Goal: Find specific page/section: Find specific page/section

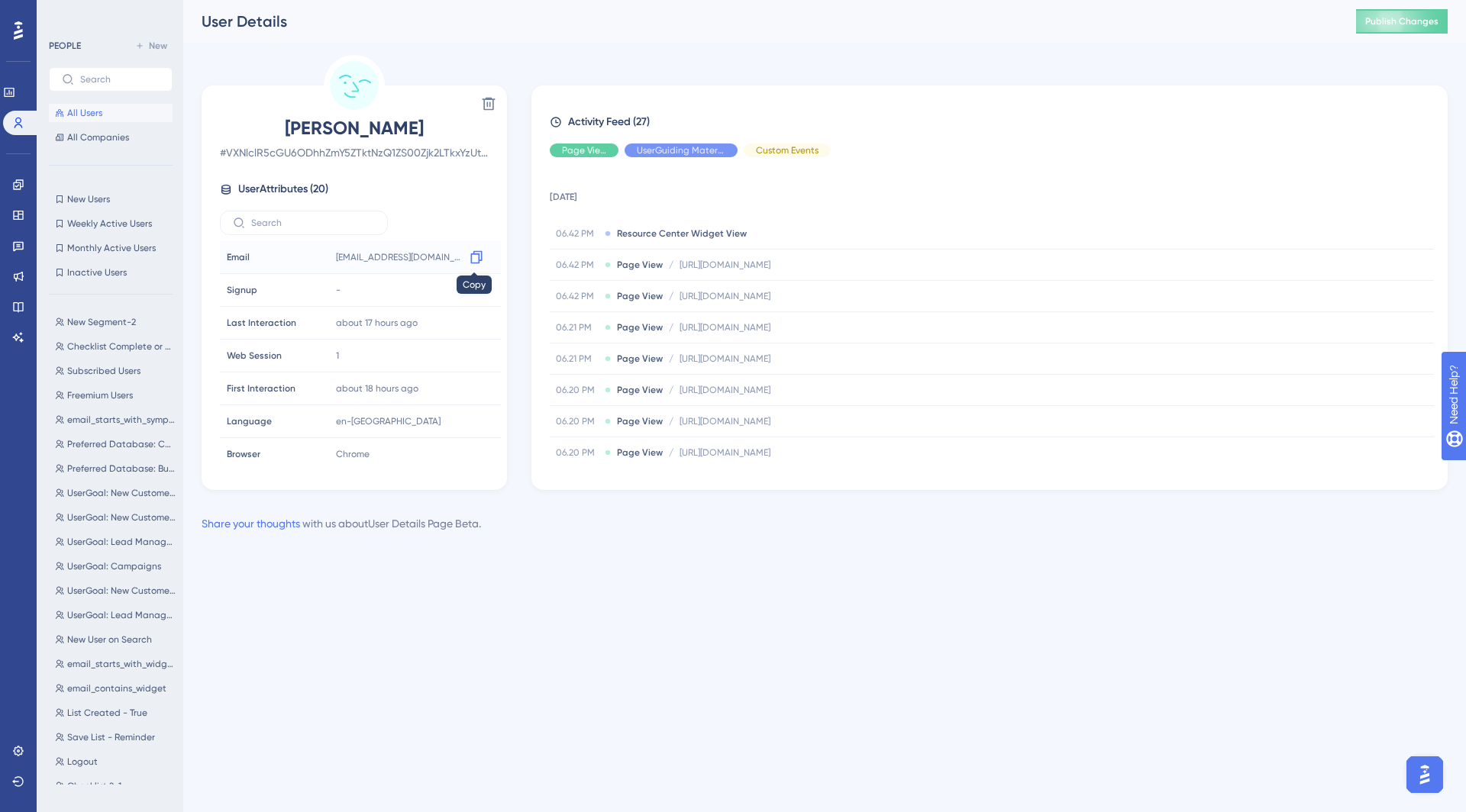
click at [478, 254] on icon at bounding box center [476, 257] width 15 height 15
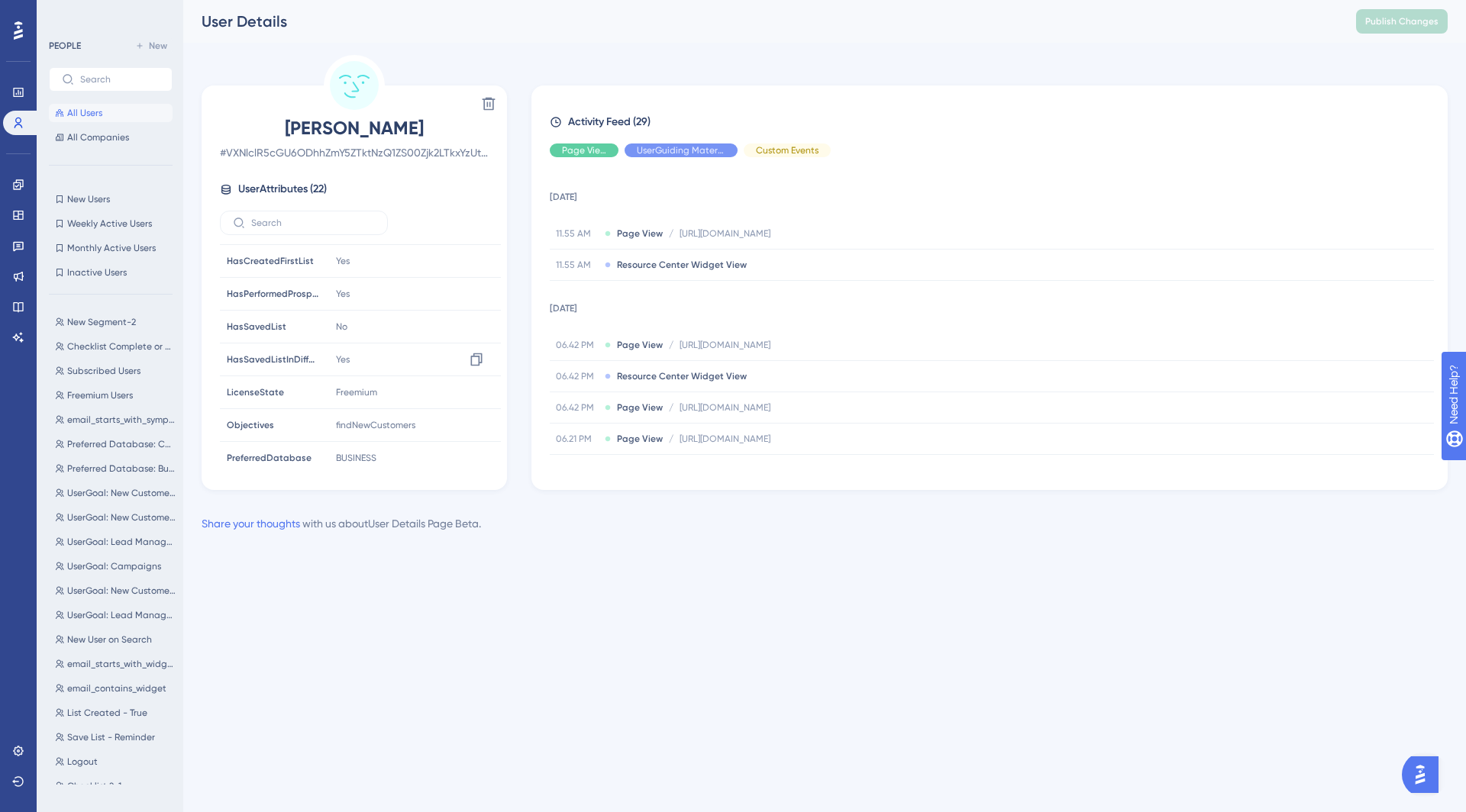
scroll to position [490, 0]
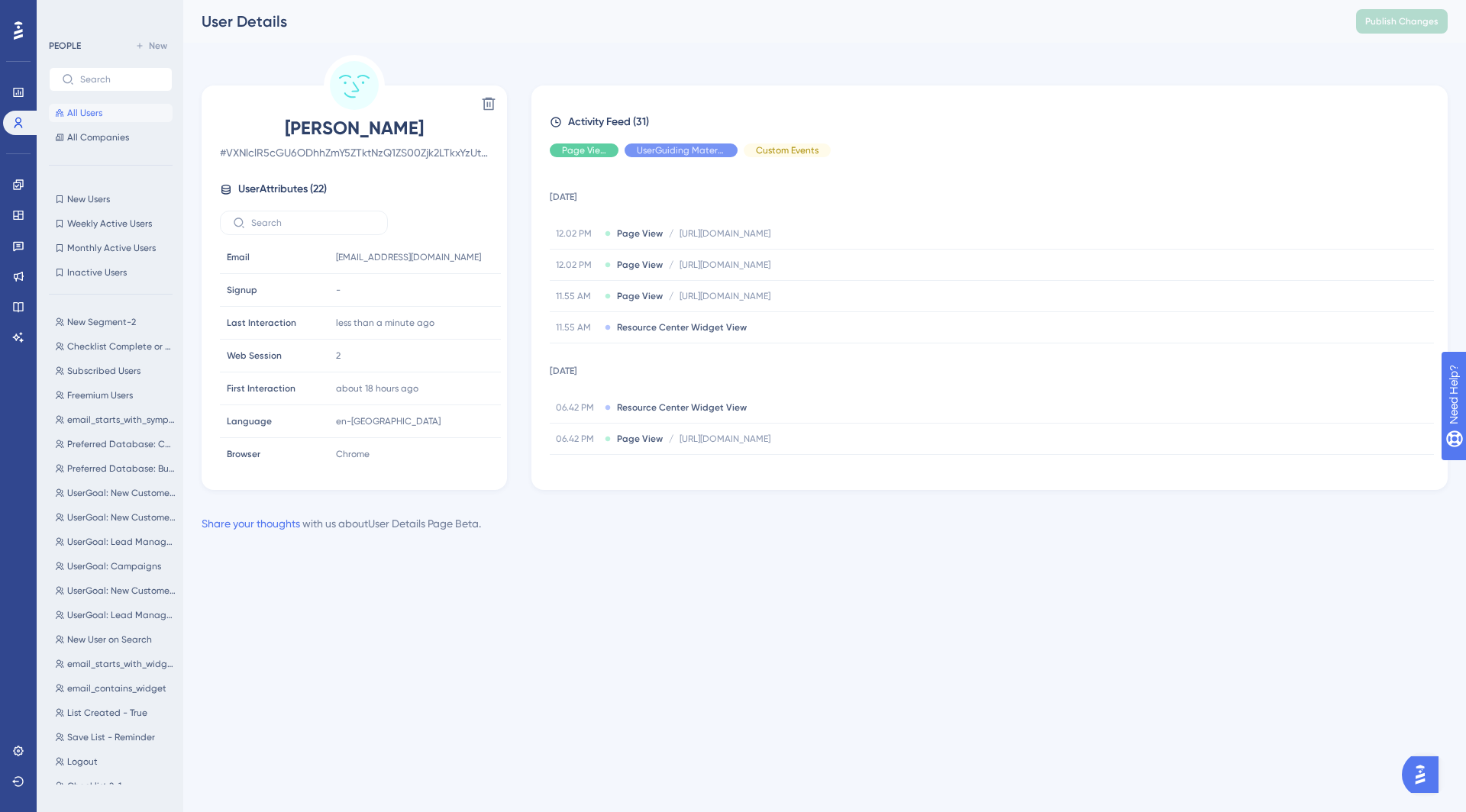
scroll to position [490, 0]
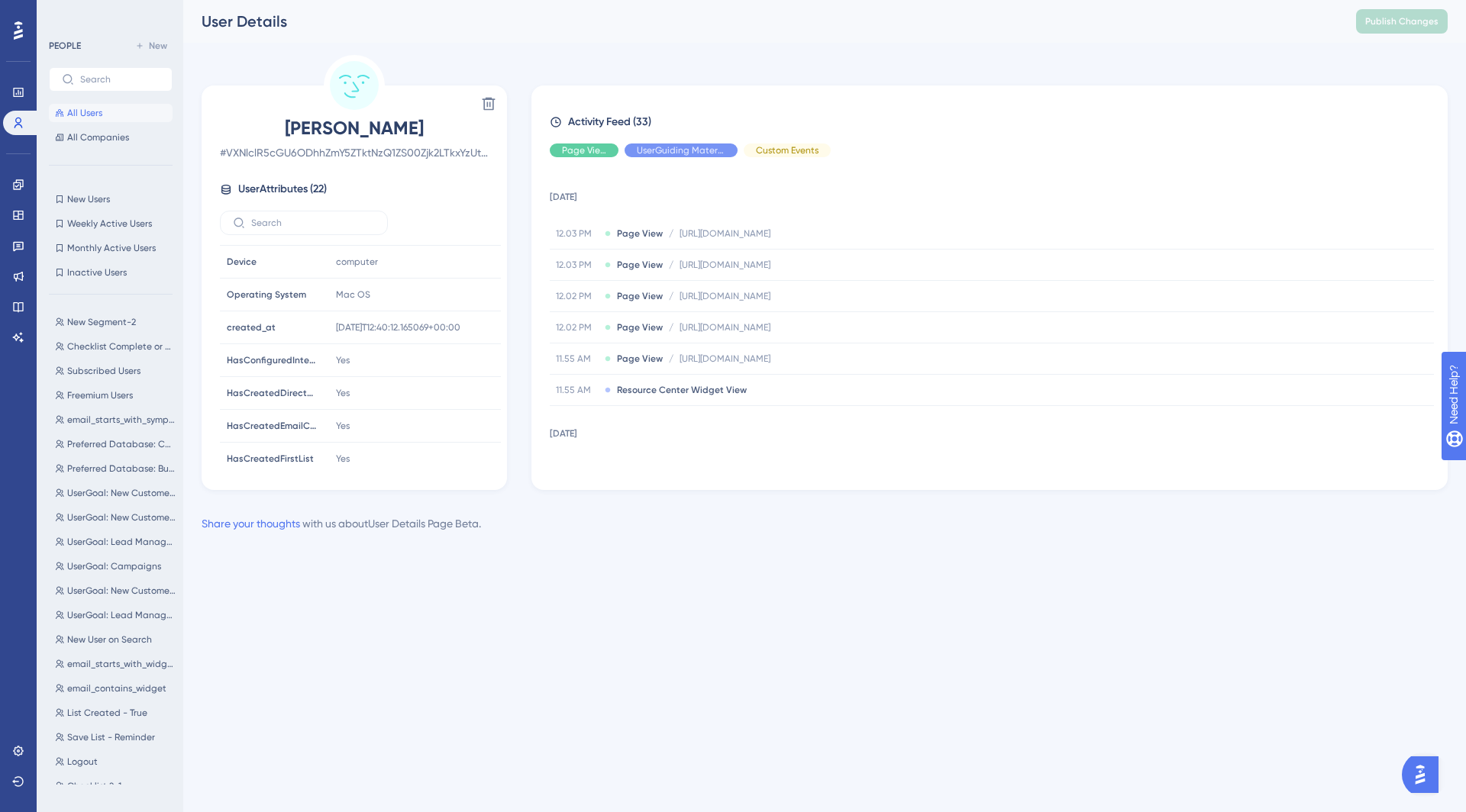
scroll to position [490, 0]
click at [110, 111] on button "All Users" at bounding box center [110, 113] width 123 height 19
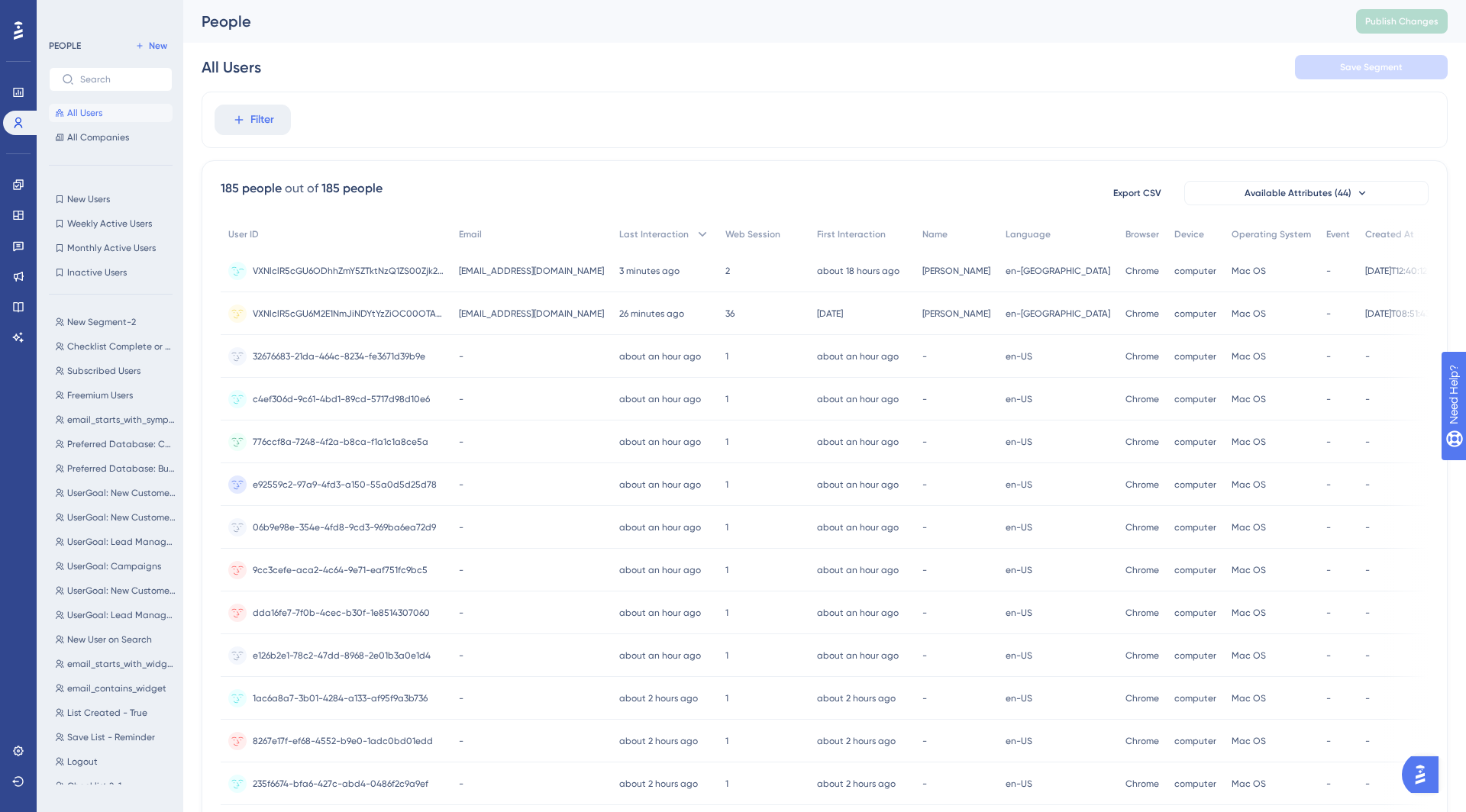
click at [489, 269] on span "[EMAIL_ADDRESS][DOMAIN_NAME]" at bounding box center [531, 271] width 145 height 12
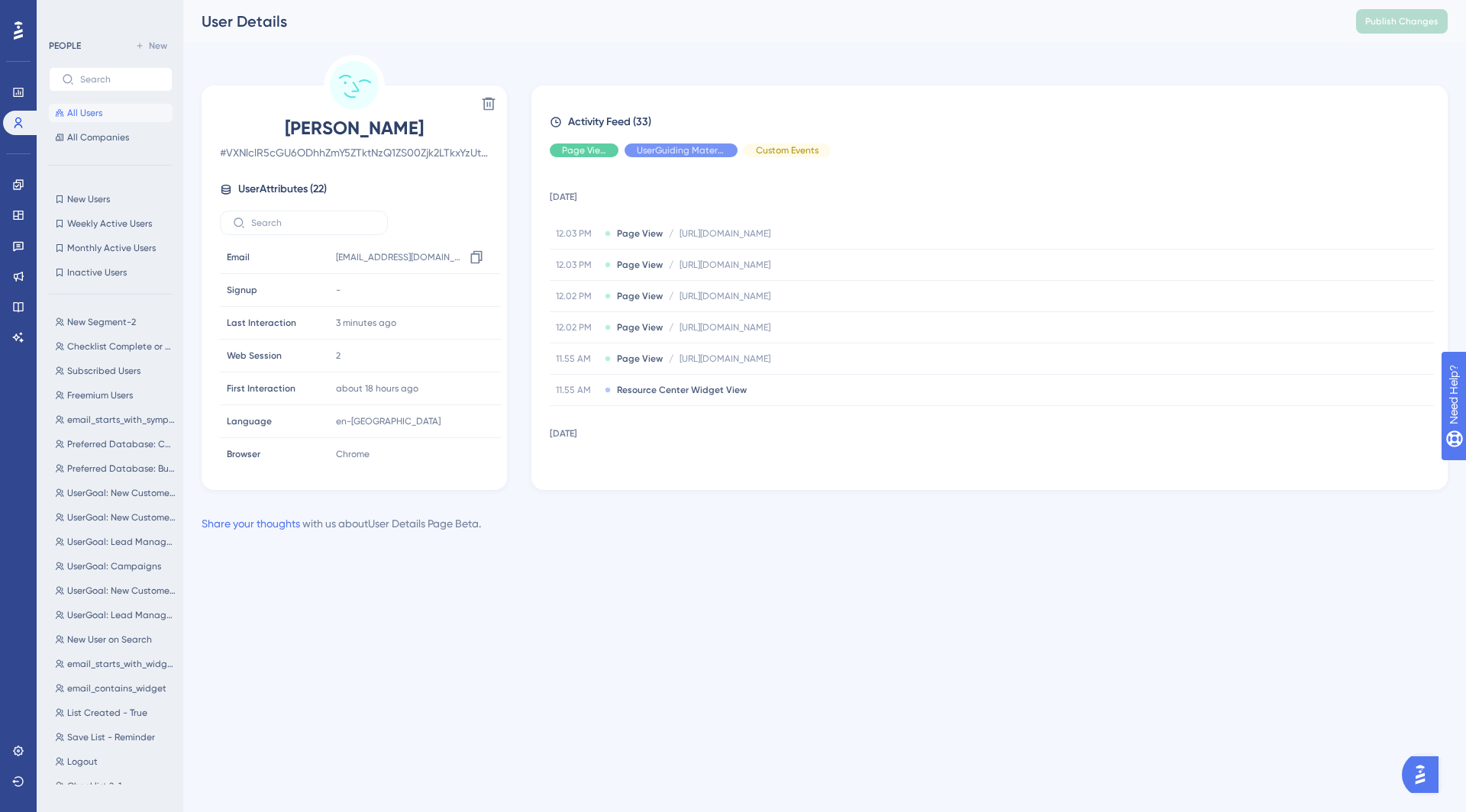
scroll to position [490, 0]
click at [250, 418] on span "UserDbCategory" at bounding box center [263, 423] width 73 height 12
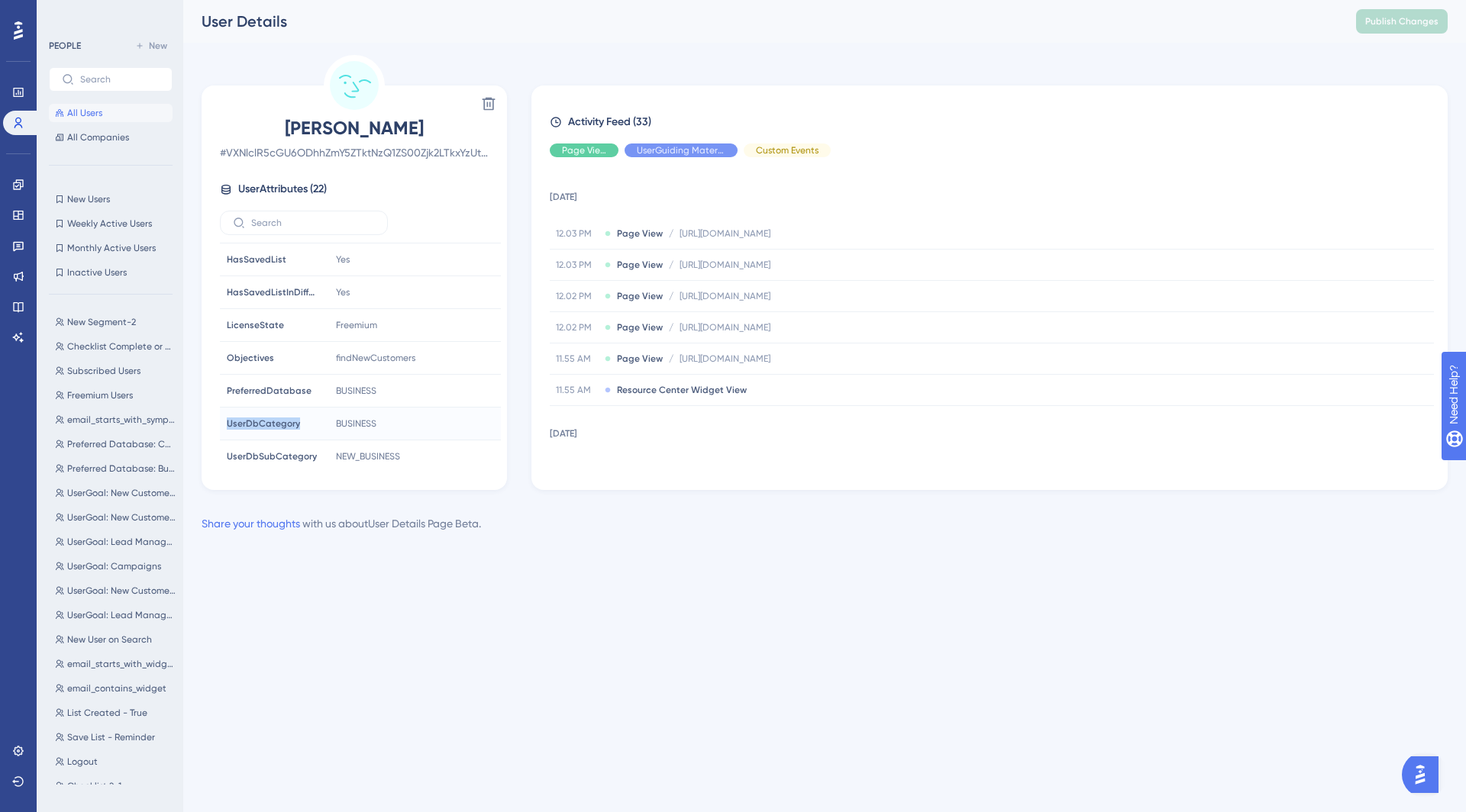
copy span "UserDbCategory"
click at [273, 451] on span "UserDbSubCategory" at bounding box center [272, 456] width 90 height 12
copy span "UserDbSubCategory"
click at [474, 449] on icon at bounding box center [476, 456] width 15 height 15
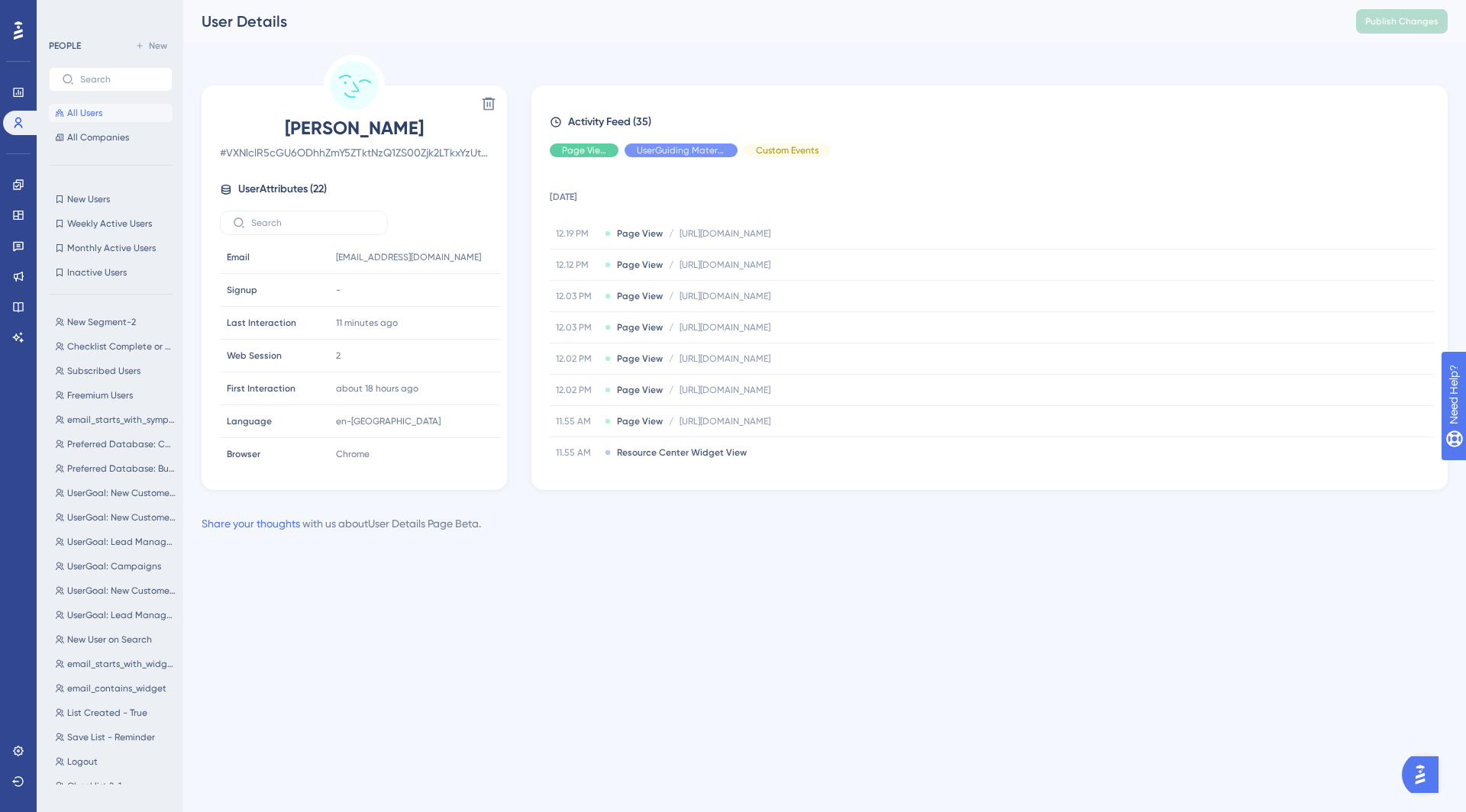
click at [245, 193] on span "User Attributes ( 22 )" at bounding box center [282, 189] width 89 height 19
click at [227, 193] on icon at bounding box center [226, 189] width 12 height 12
click at [288, 193] on span "User Attributes ( 22 )" at bounding box center [282, 189] width 89 height 19
click at [85, 110] on span "All Users" at bounding box center [85, 113] width 35 height 12
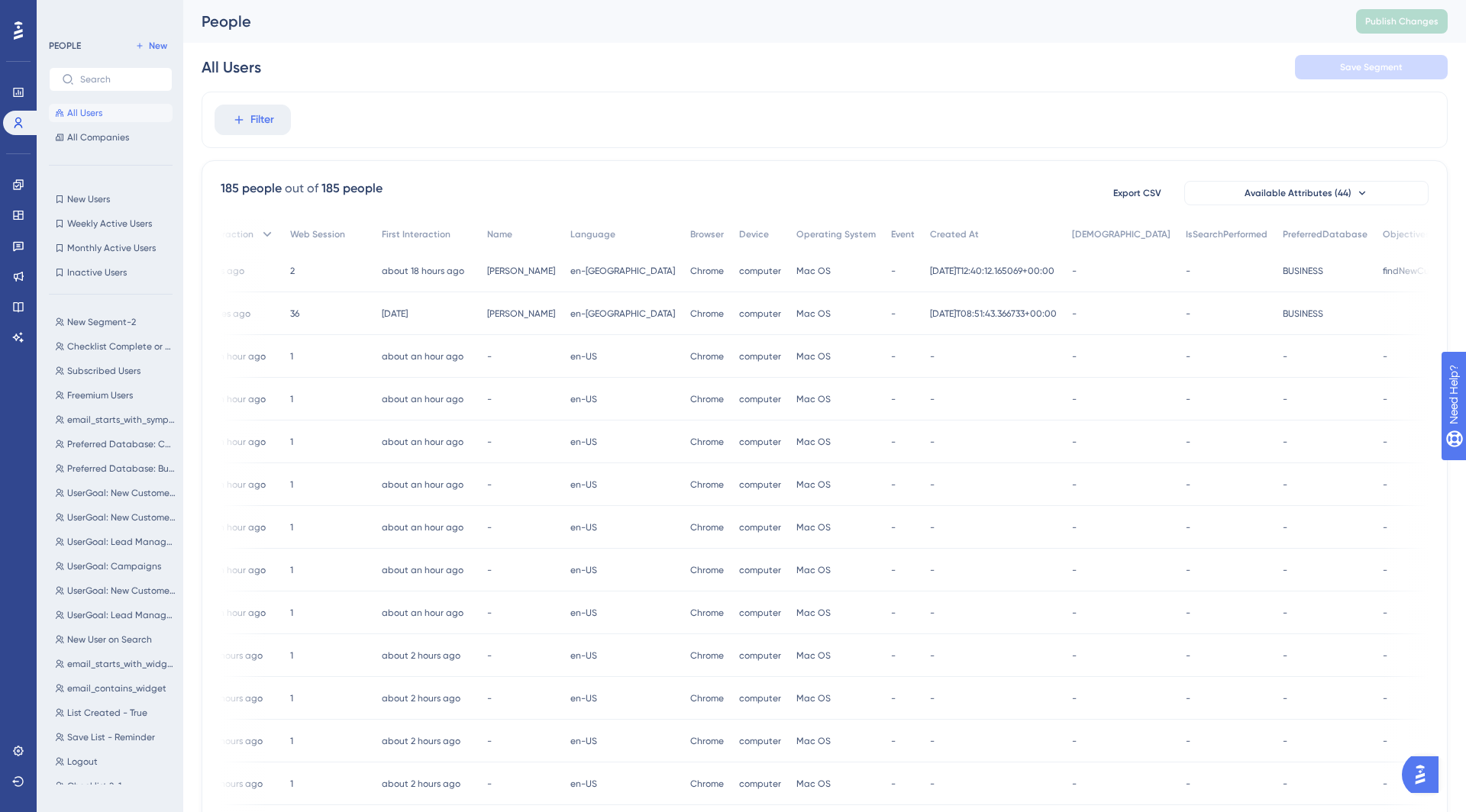
scroll to position [0, 531]
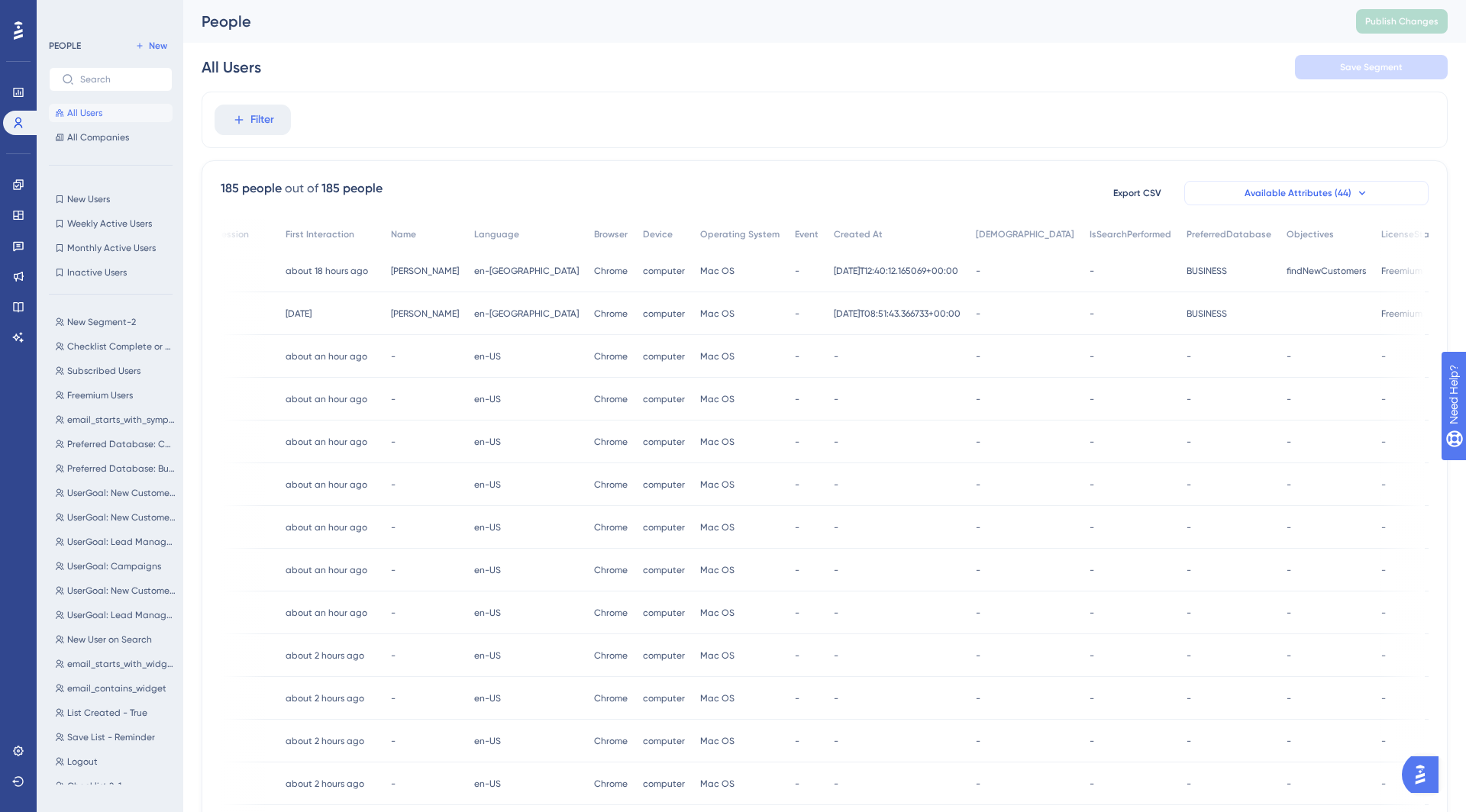
click at [1282, 187] on span "Available Attributes (44)" at bounding box center [1297, 193] width 107 height 12
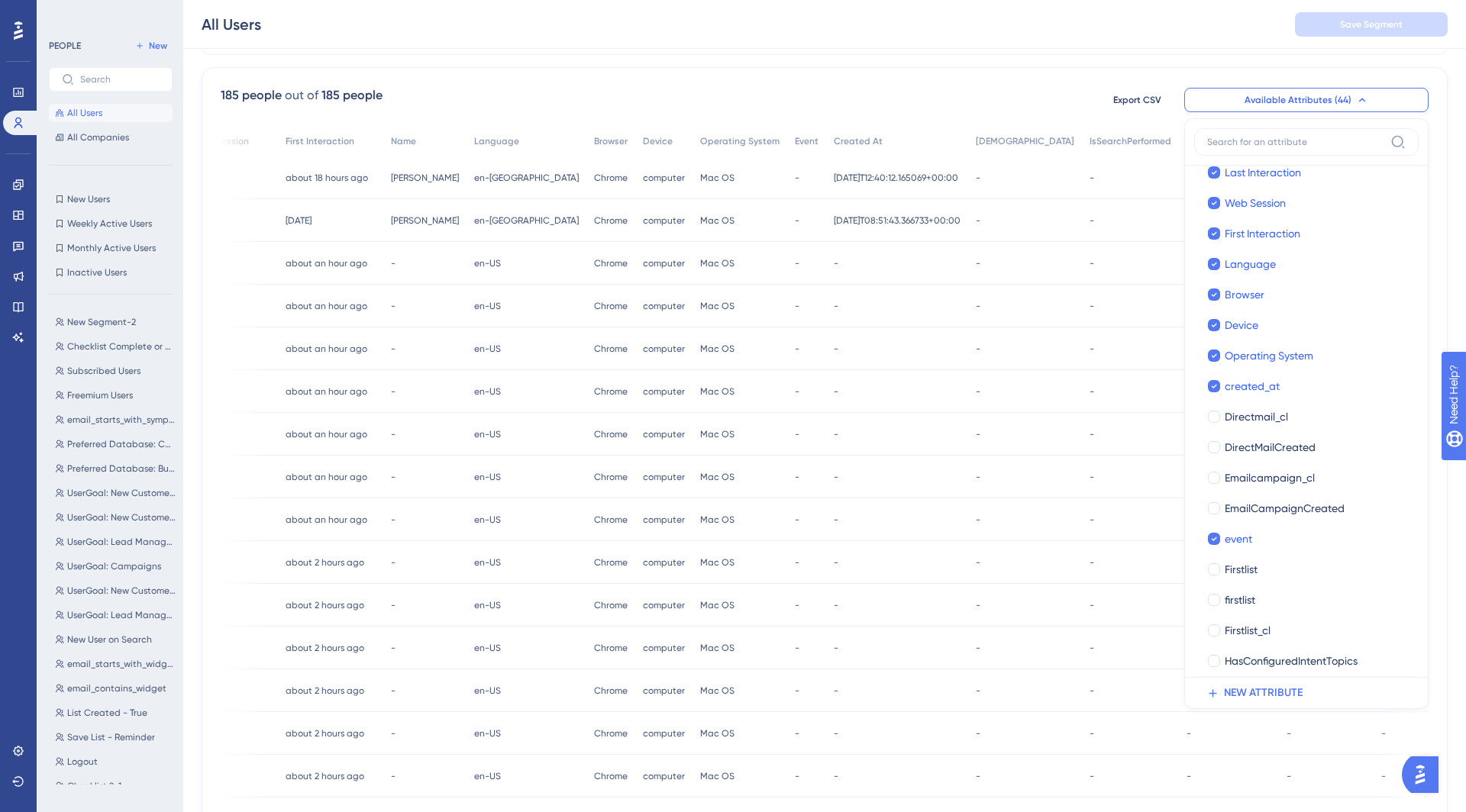
scroll to position [0, 0]
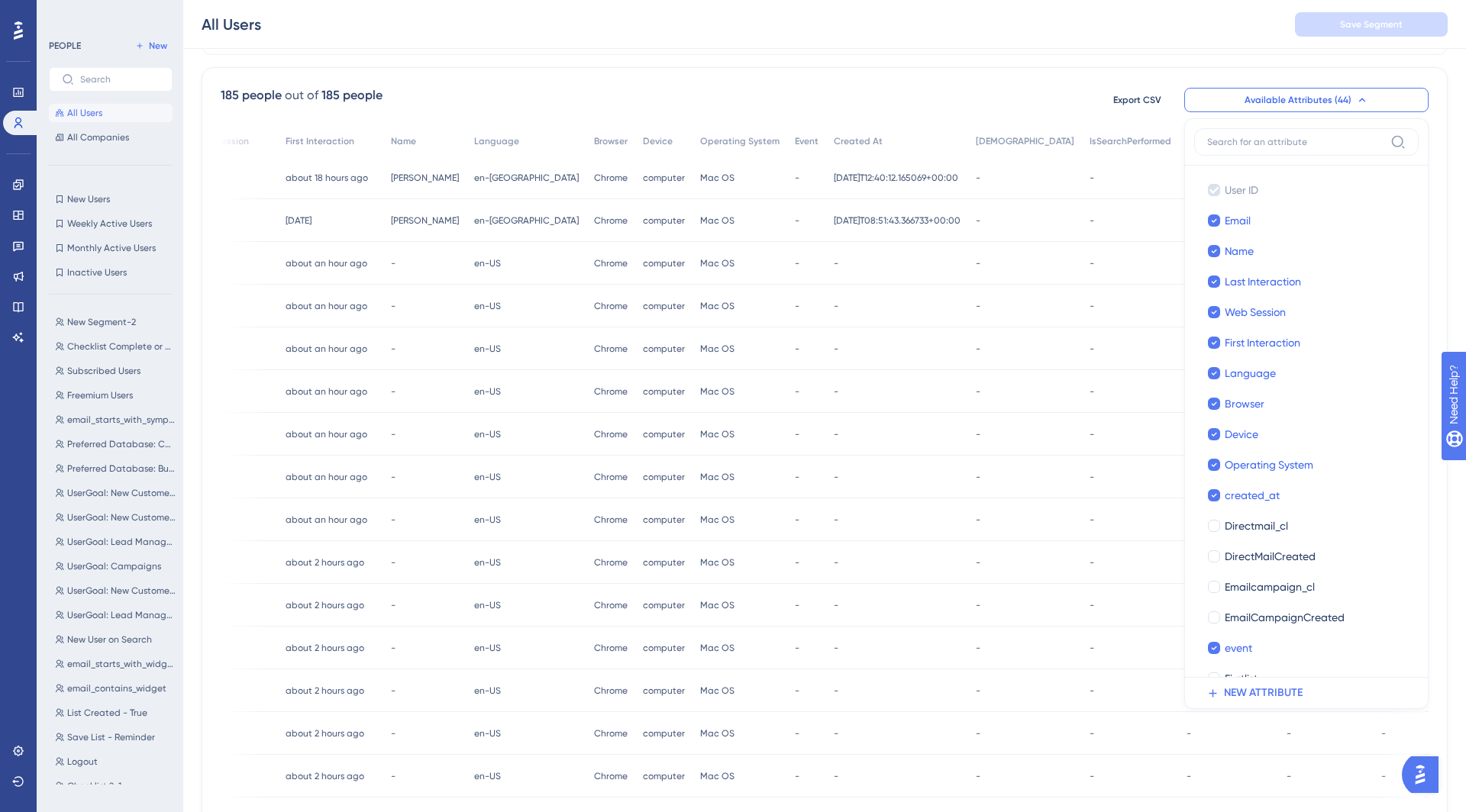
click at [893, 78] on div "185 people out of 185 people Export CSV Available Attributes (44) User ID User …" at bounding box center [824, 573] width 1246 height 1012
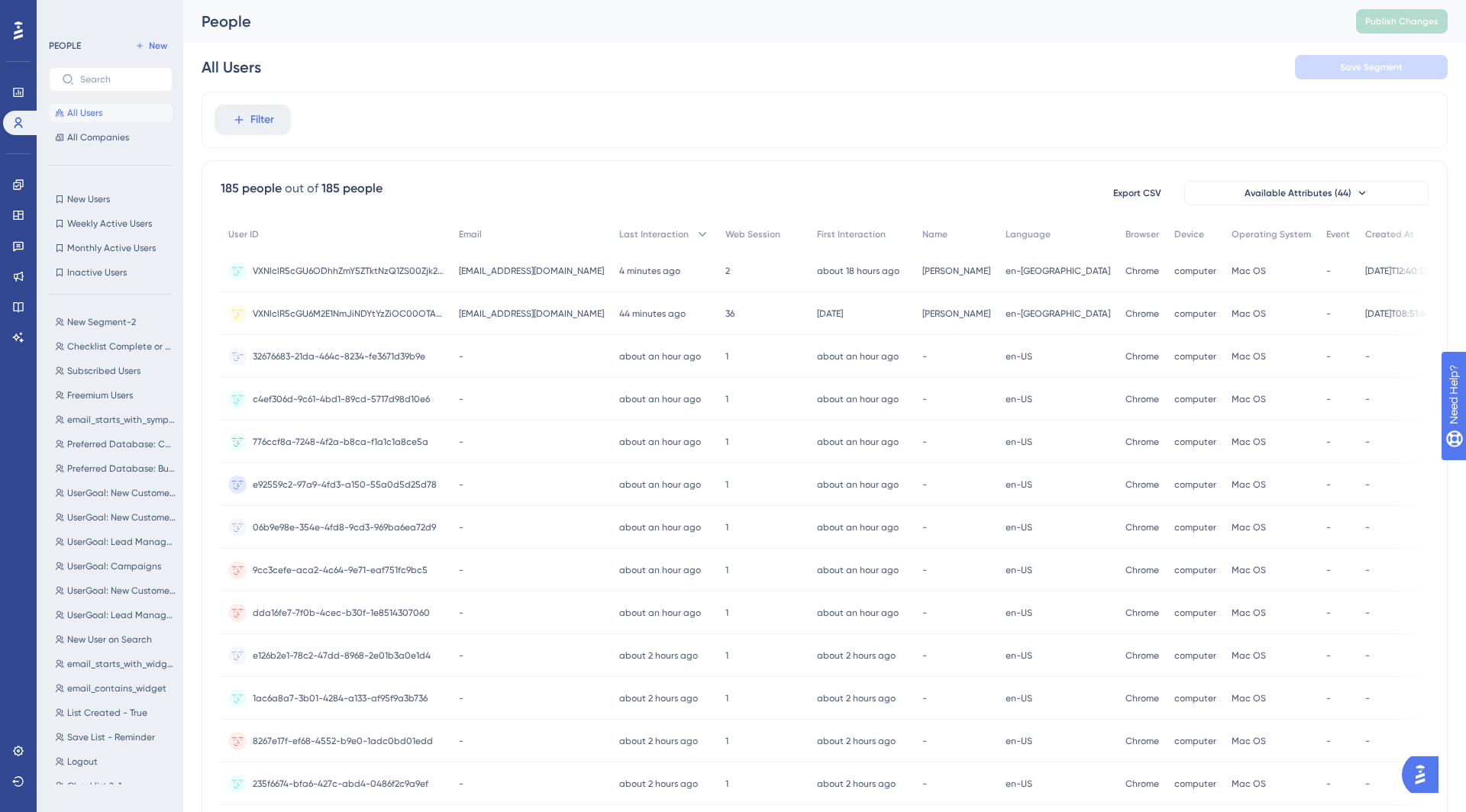
click at [611, 370] on div "-" at bounding box center [531, 356] width 160 height 43
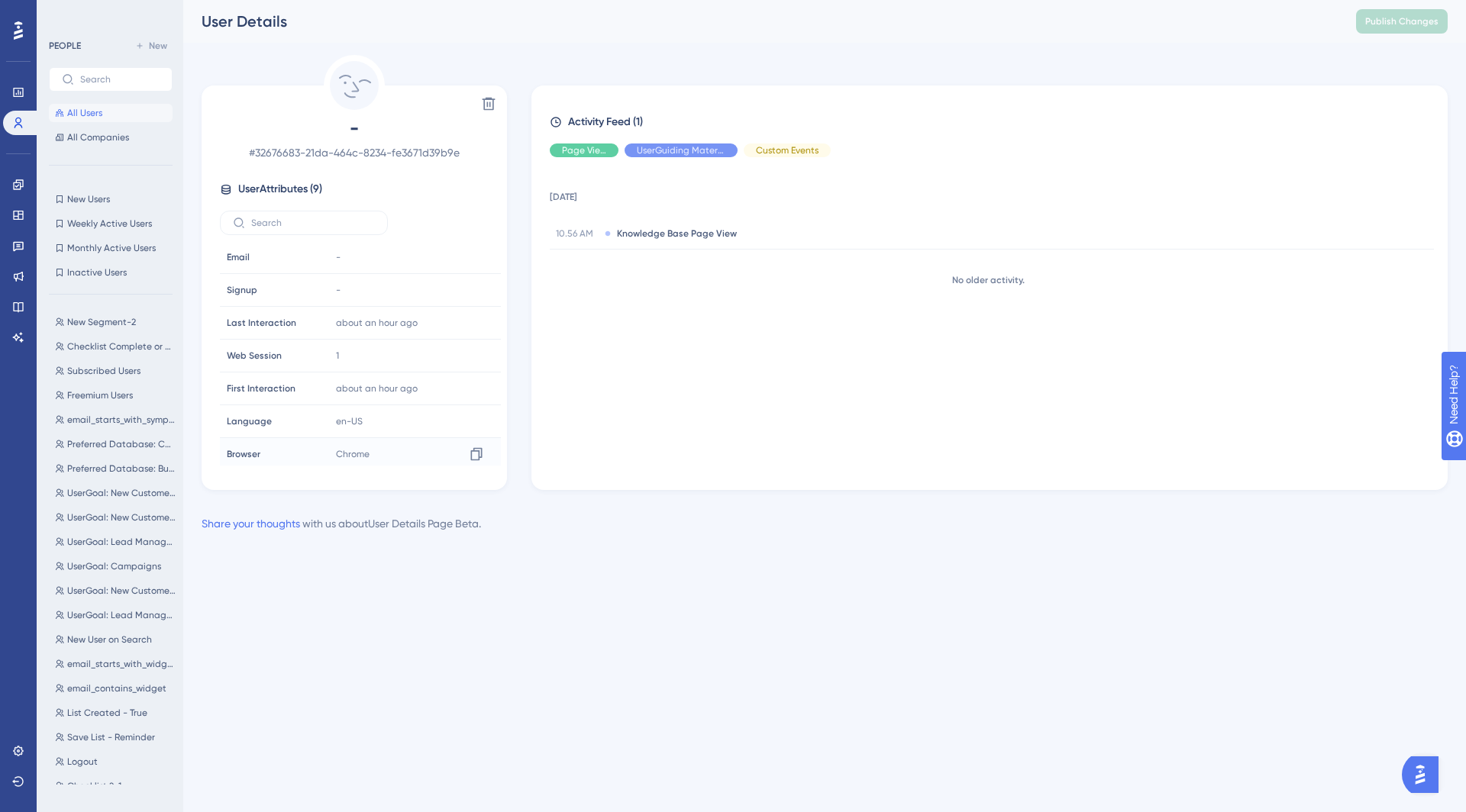
scroll to position [67, 0]
click at [85, 113] on span "All Users" at bounding box center [85, 113] width 35 height 12
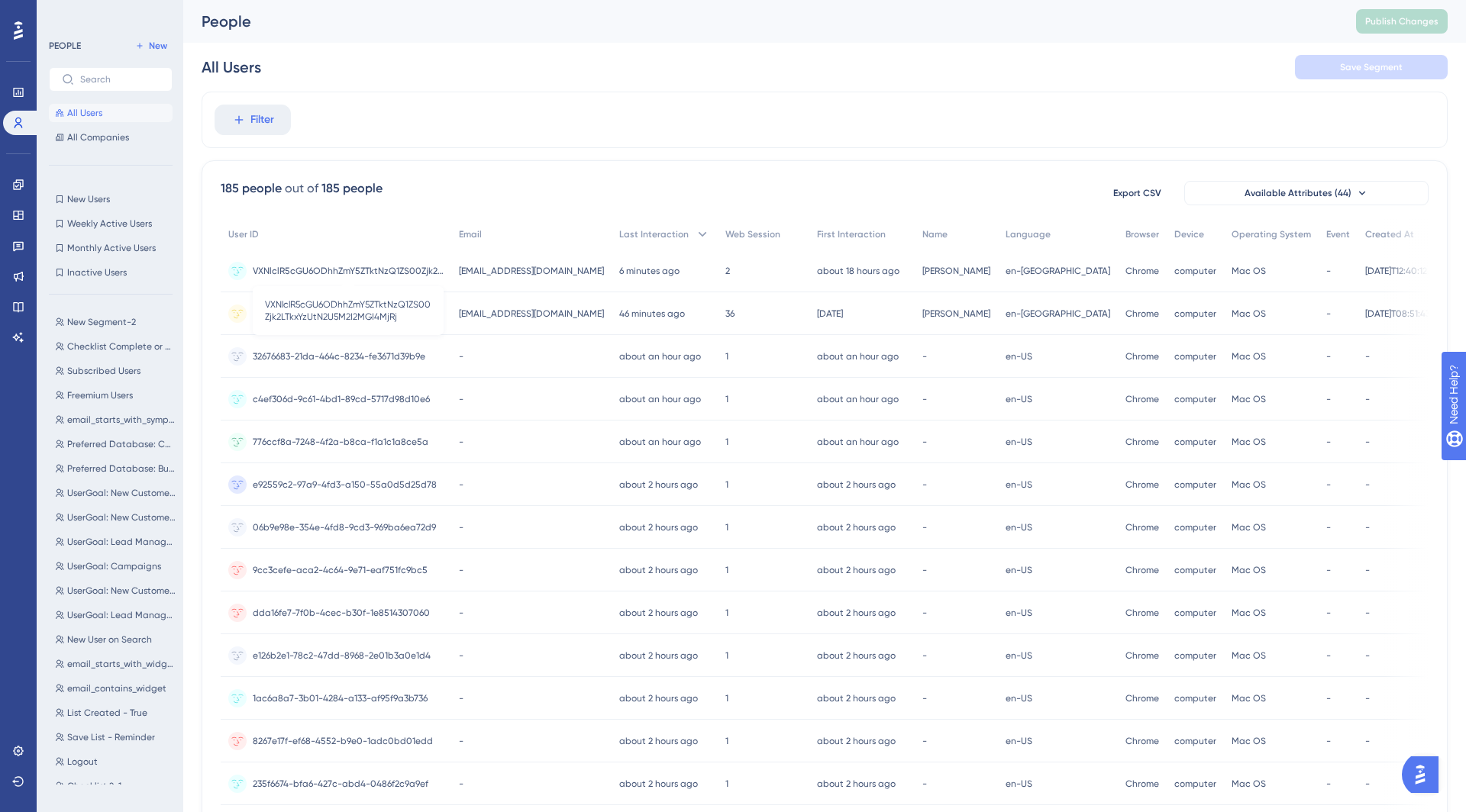
click at [375, 267] on span "VXNlclR5cGU6ODhhZmY5ZTktNzQ1ZS00Zjk2LTkxYzUtN2U5M2I2MGI4MjRj" at bounding box center [348, 271] width 191 height 12
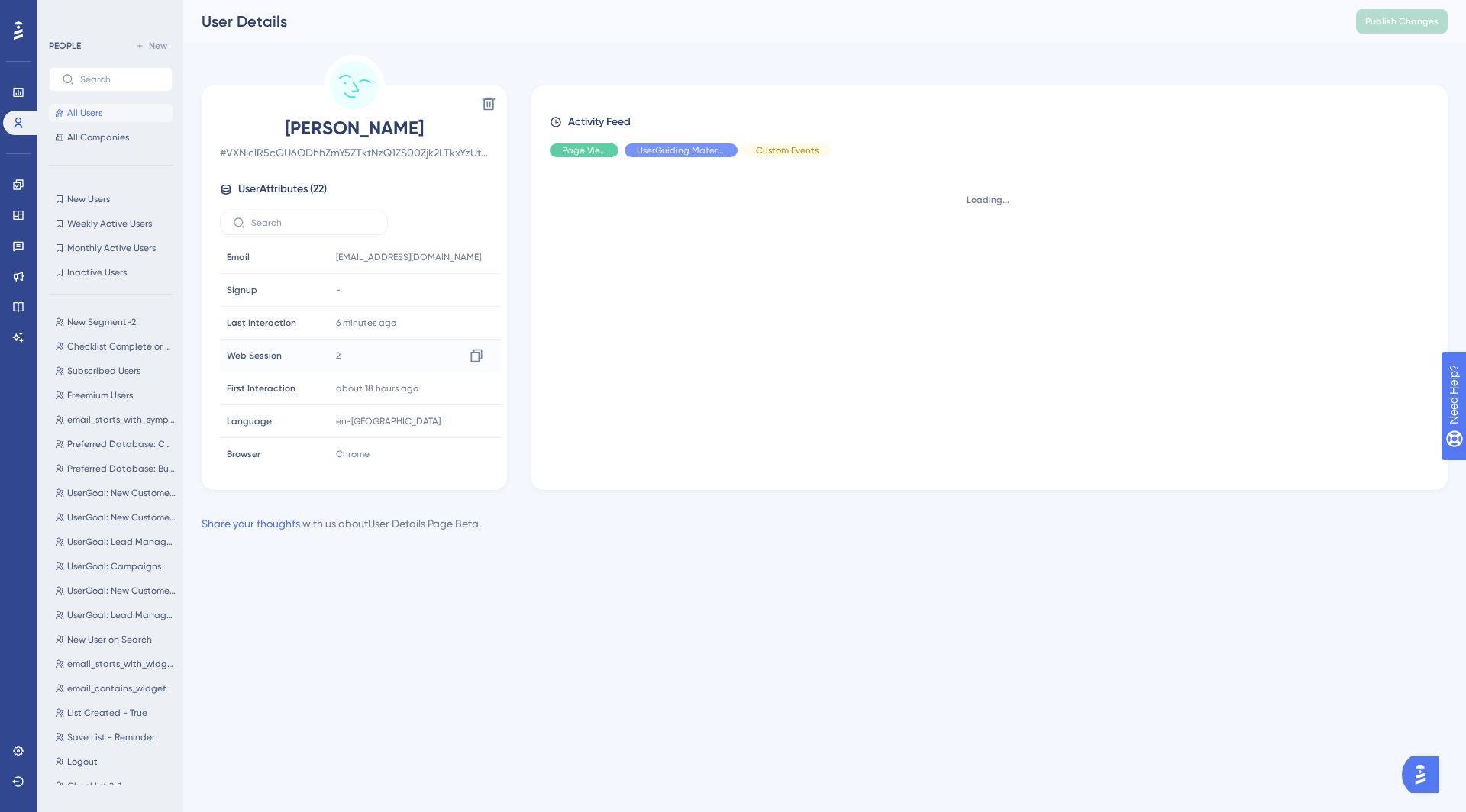
scroll to position [490, 0]
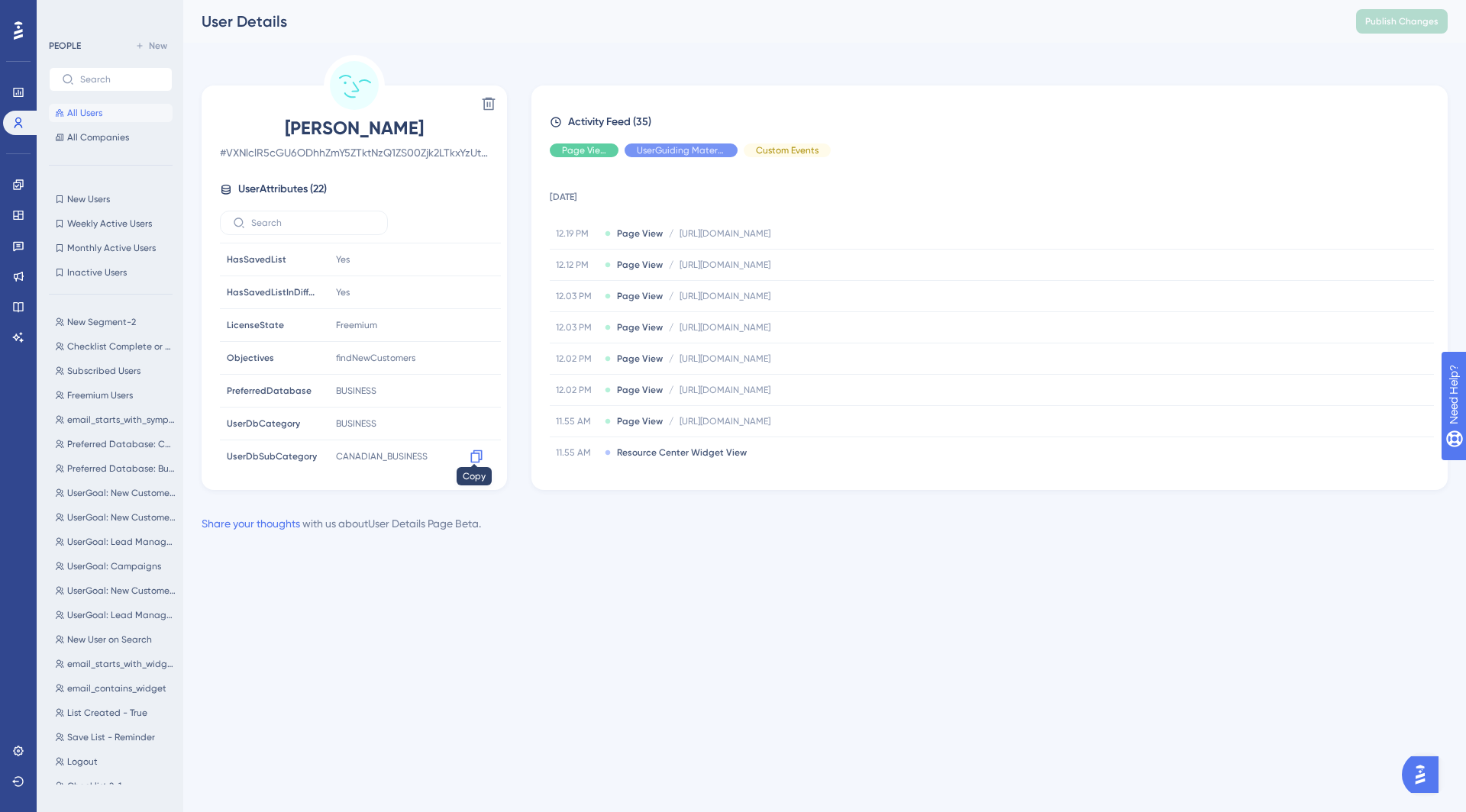
click at [469, 449] on icon at bounding box center [476, 456] width 15 height 15
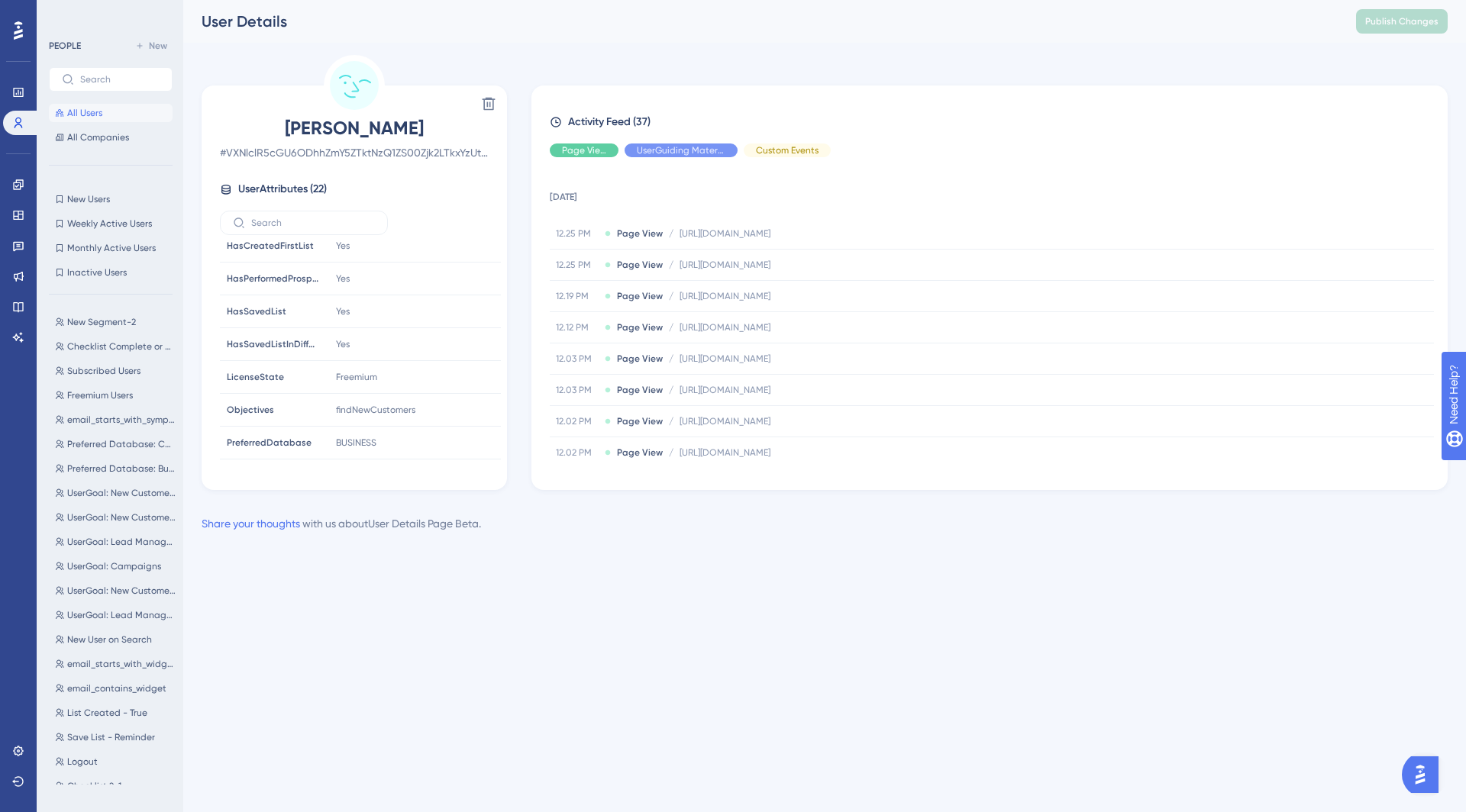
scroll to position [490, 0]
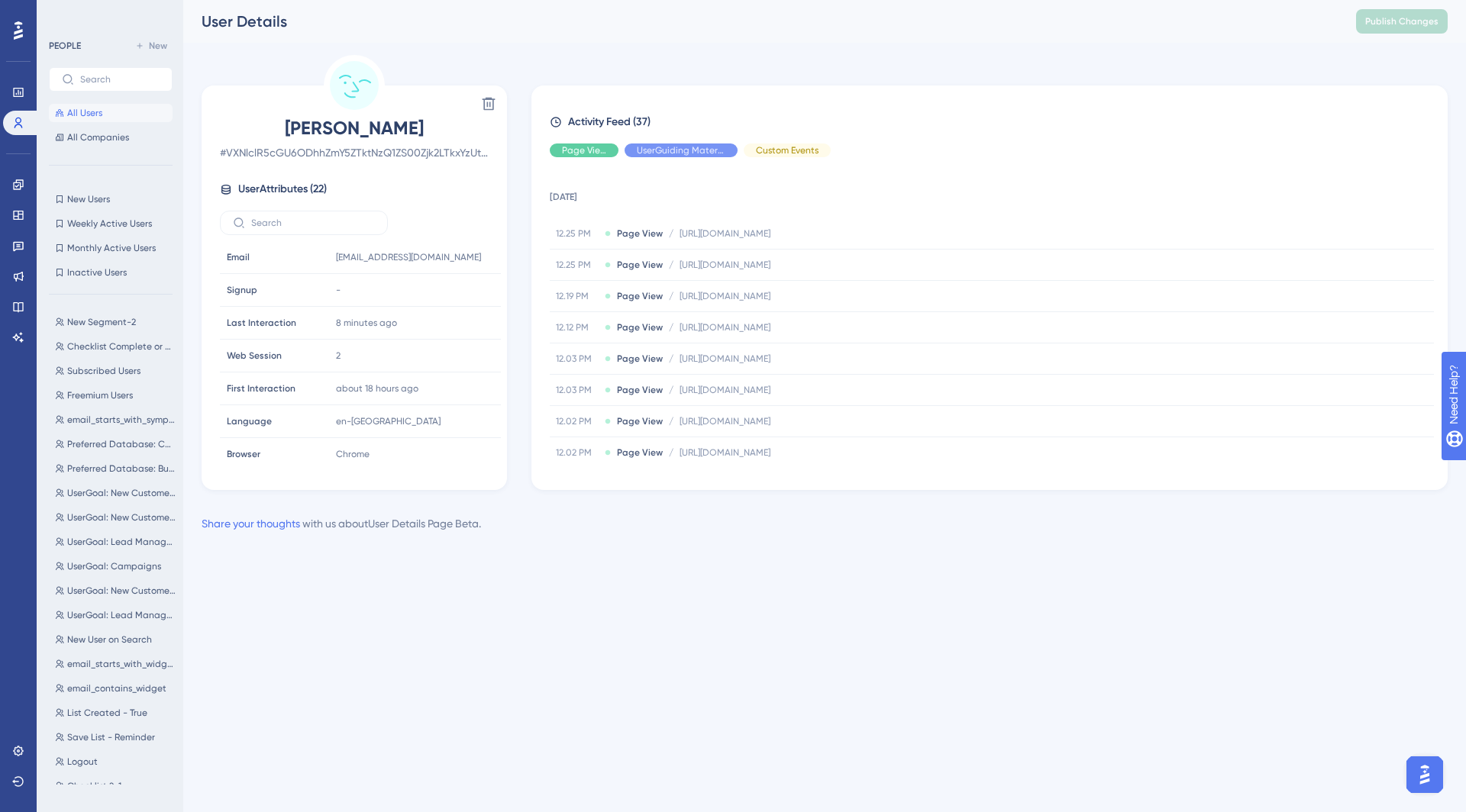
scroll to position [490, 0]
click at [475, 449] on icon at bounding box center [476, 456] width 15 height 15
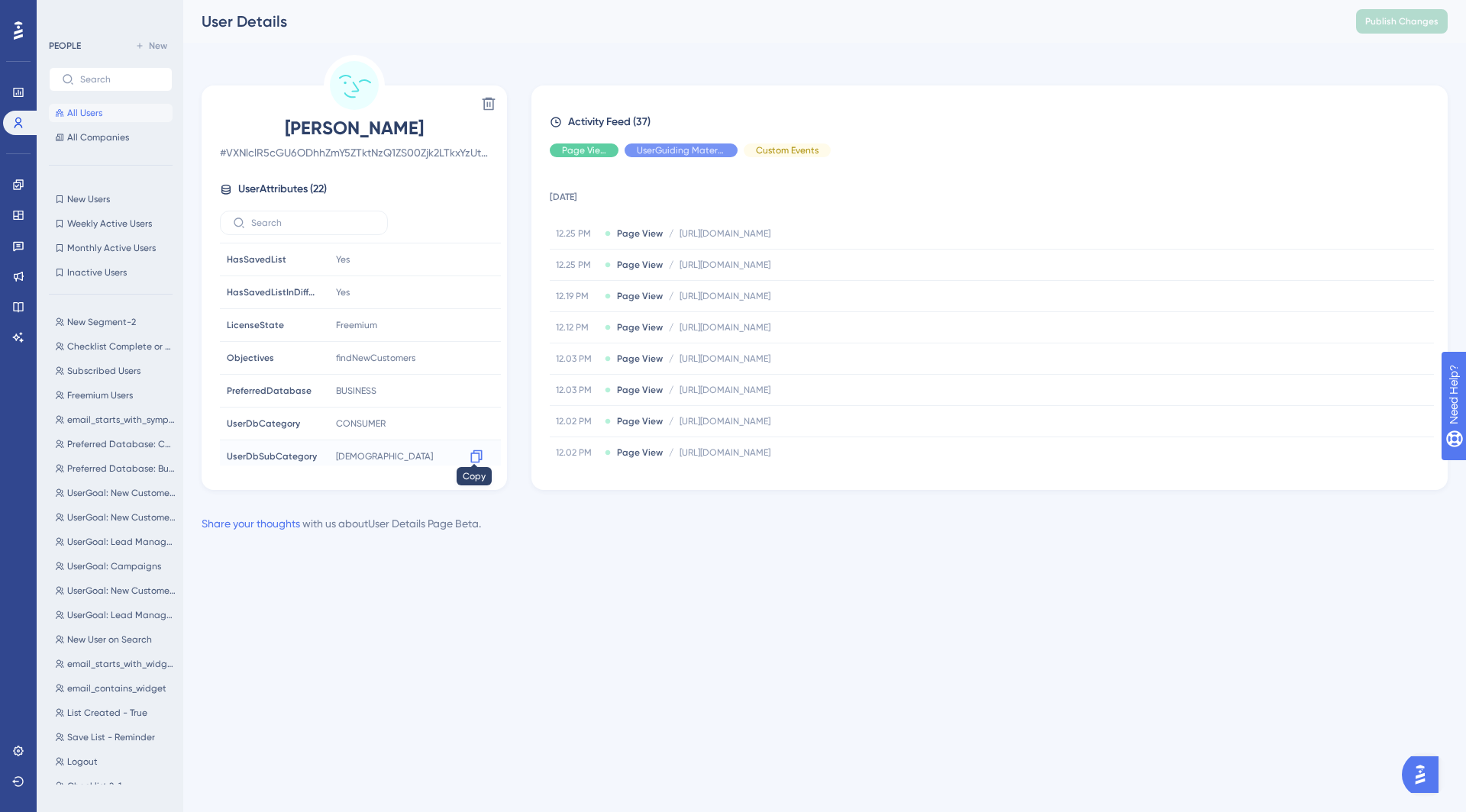
click at [478, 449] on icon at bounding box center [476, 456] width 15 height 15
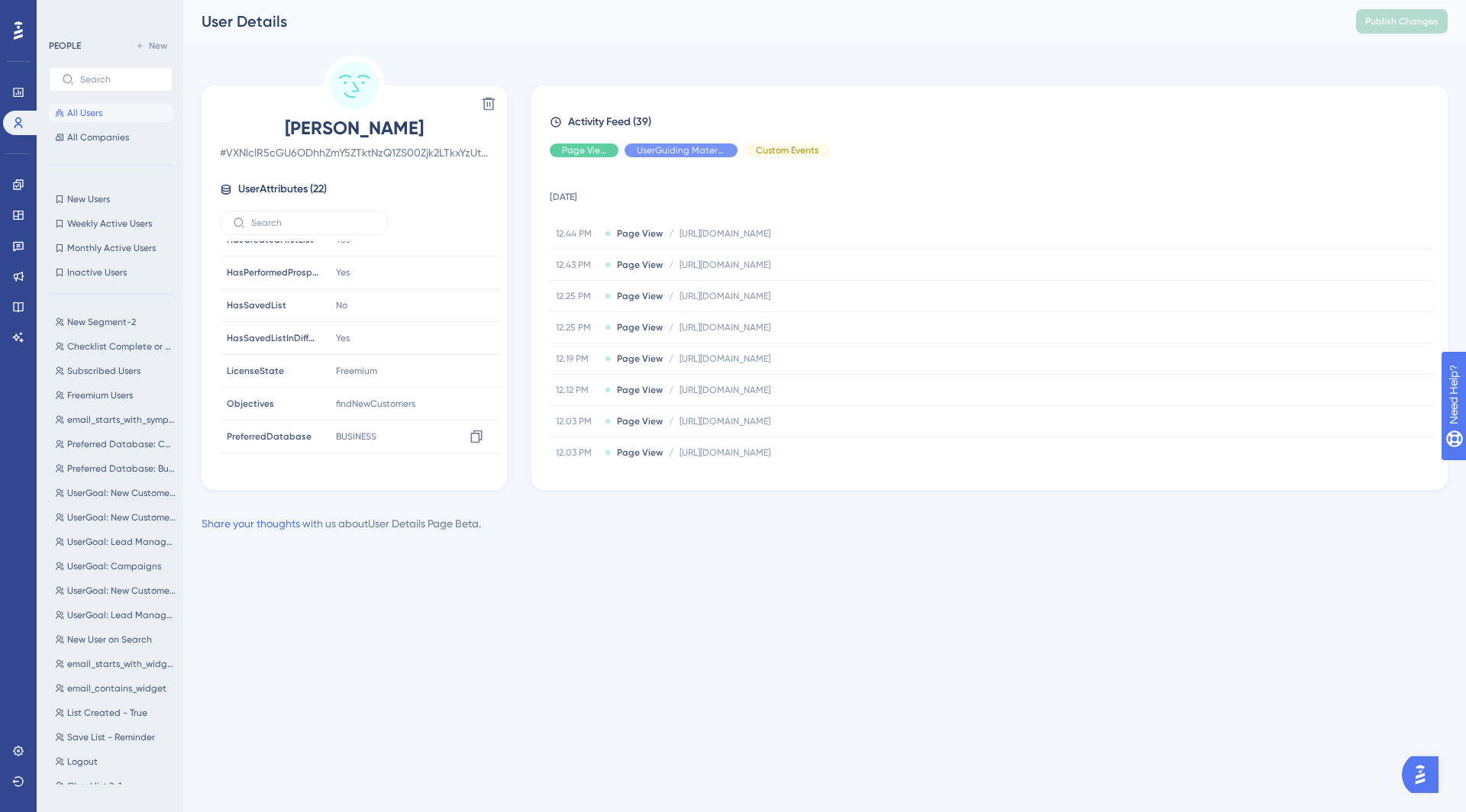
scroll to position [439, 0]
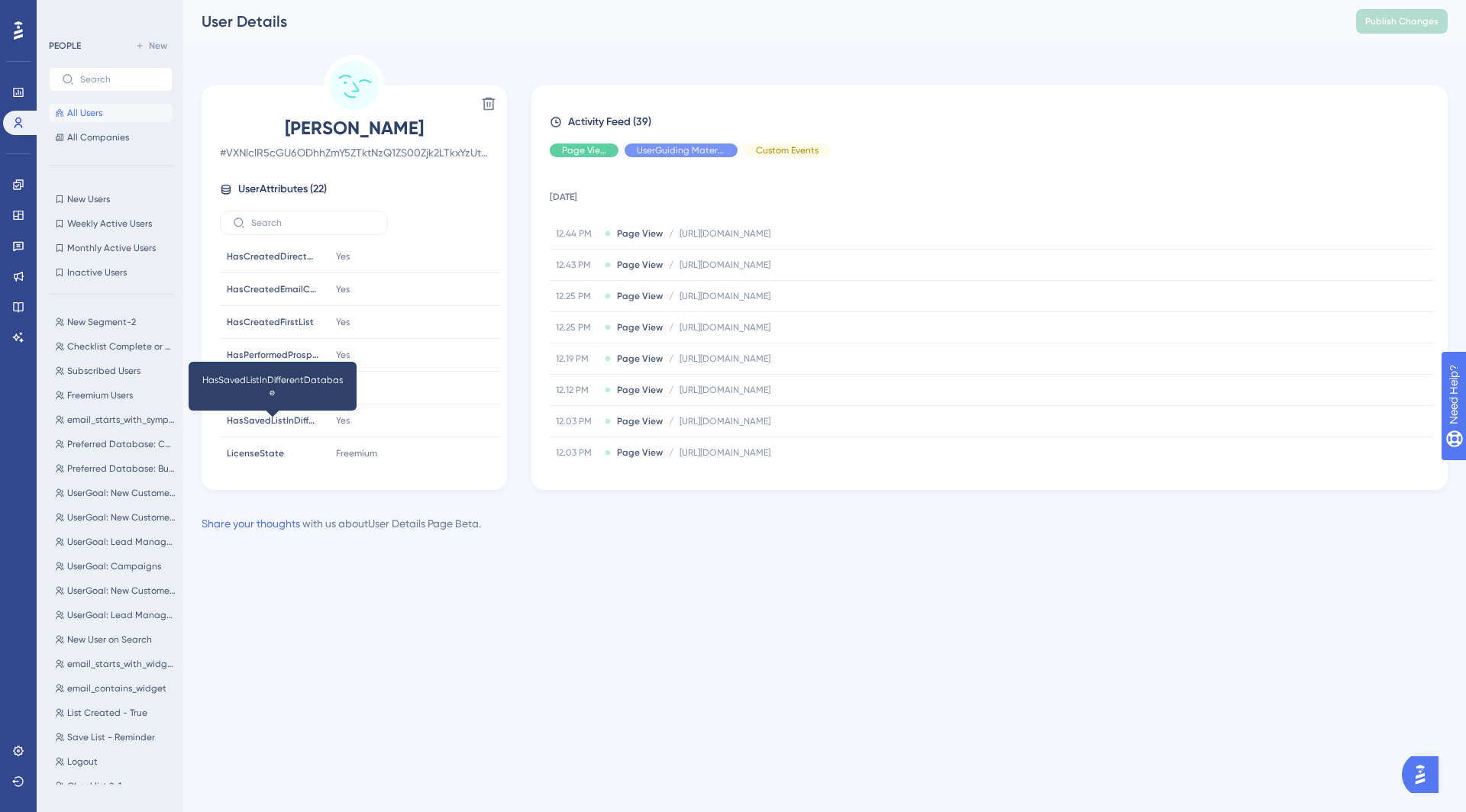
scroll to position [363, 0]
